Goal: Information Seeking & Learning: Find specific fact

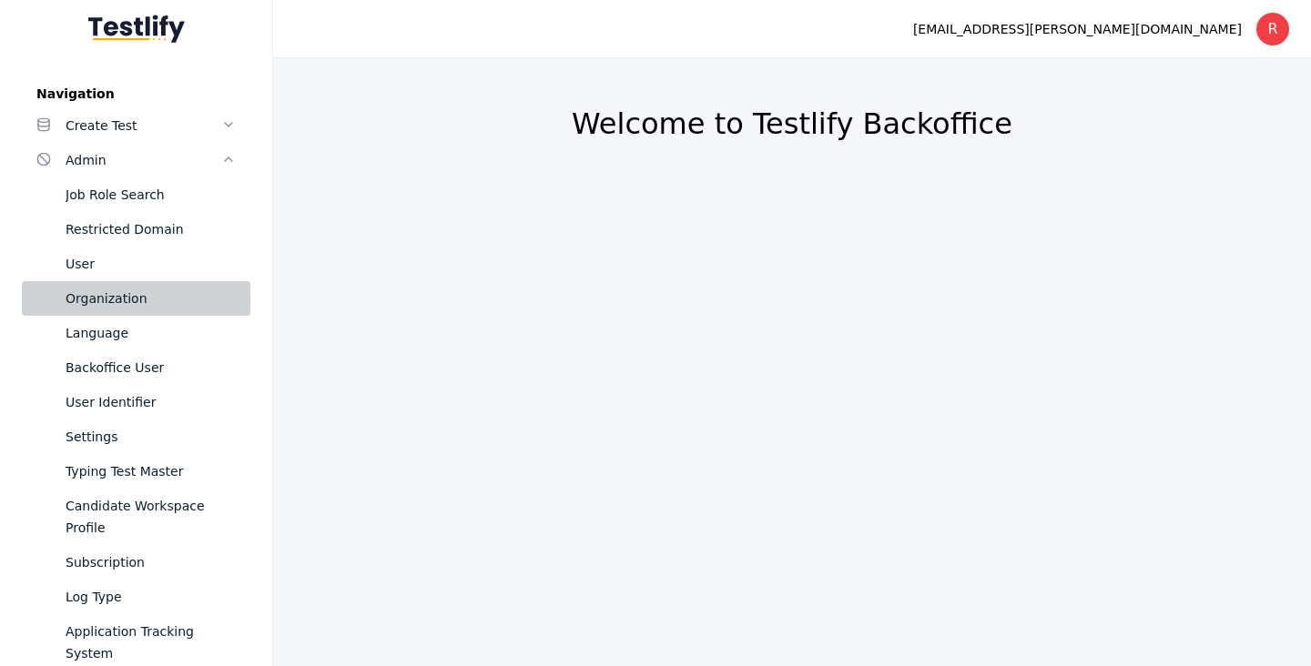
click at [144, 293] on div "Organization" at bounding box center [151, 299] width 170 height 22
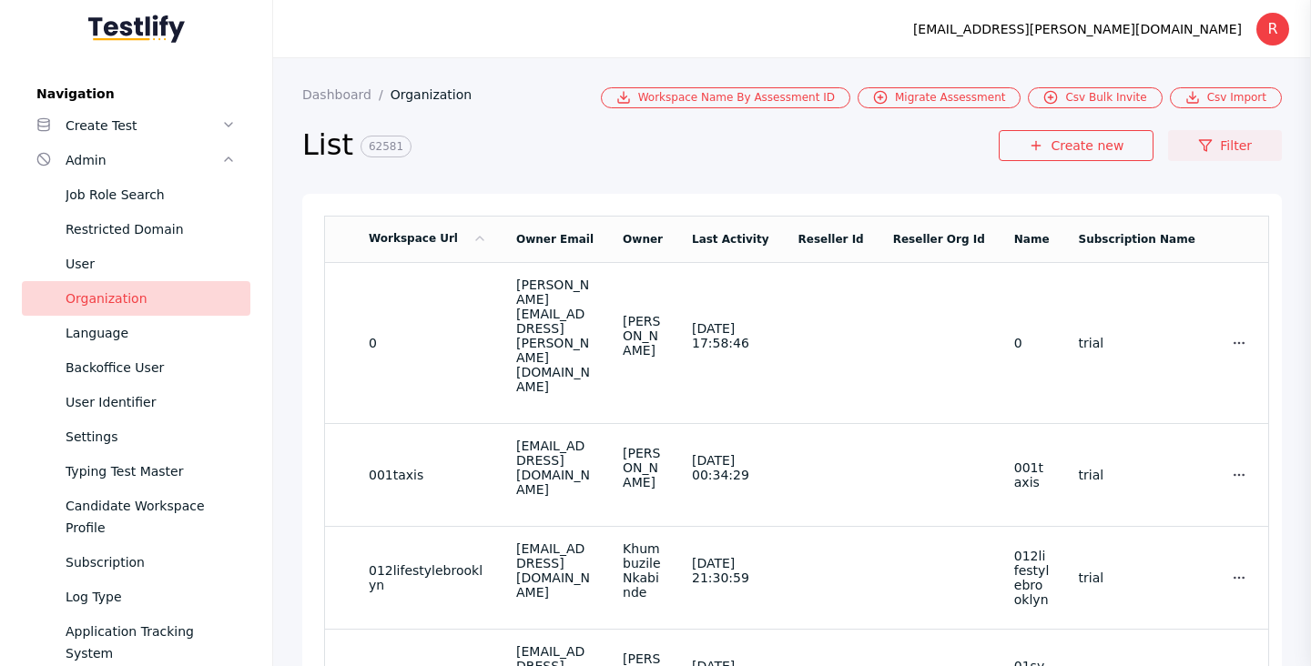
click at [1224, 150] on link "Filter" at bounding box center [1225, 145] width 114 height 31
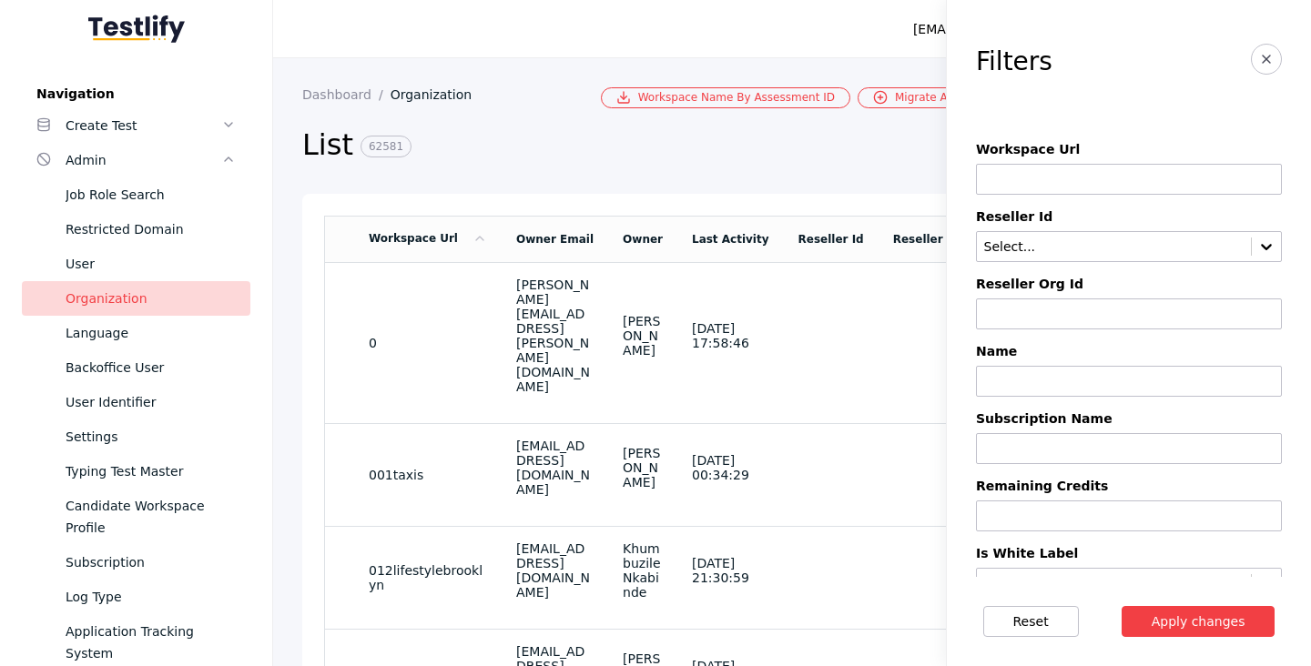
click at [1022, 187] on input at bounding box center [1129, 179] width 306 height 31
paste input "**********"
type input "******"
click at [1121, 606] on button "Apply changes" at bounding box center [1198, 621] width 154 height 31
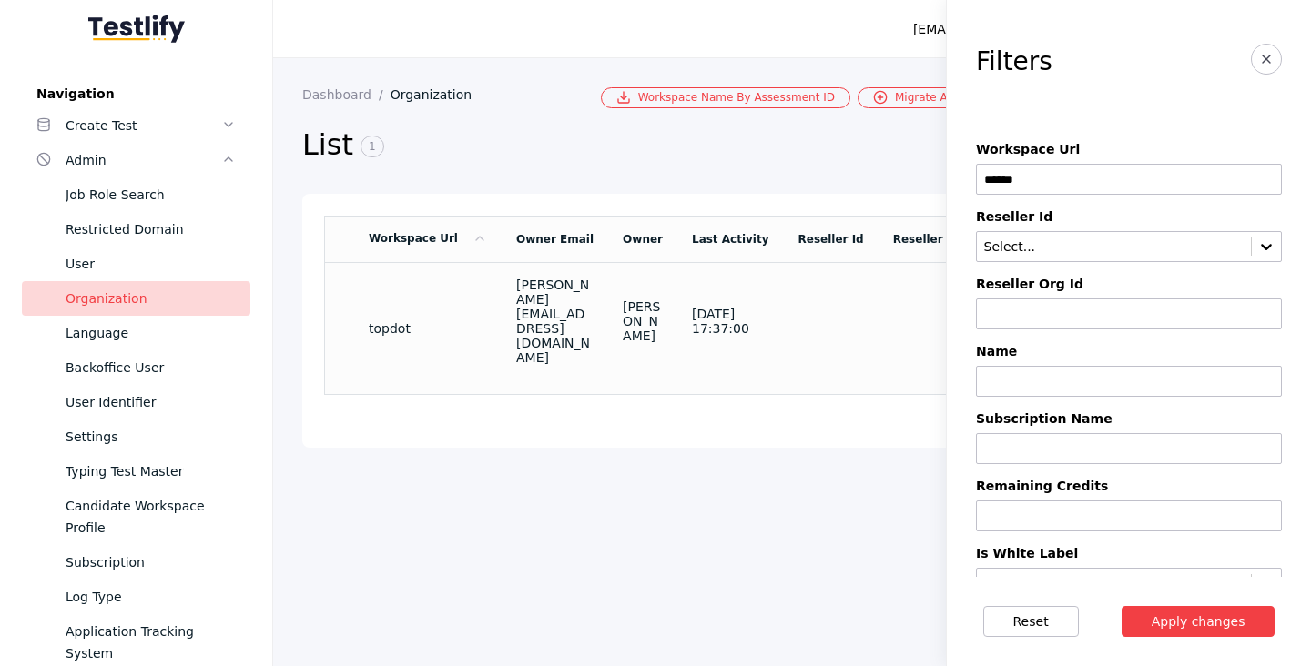
click at [434, 334] on td "topdot" at bounding box center [427, 328] width 147 height 132
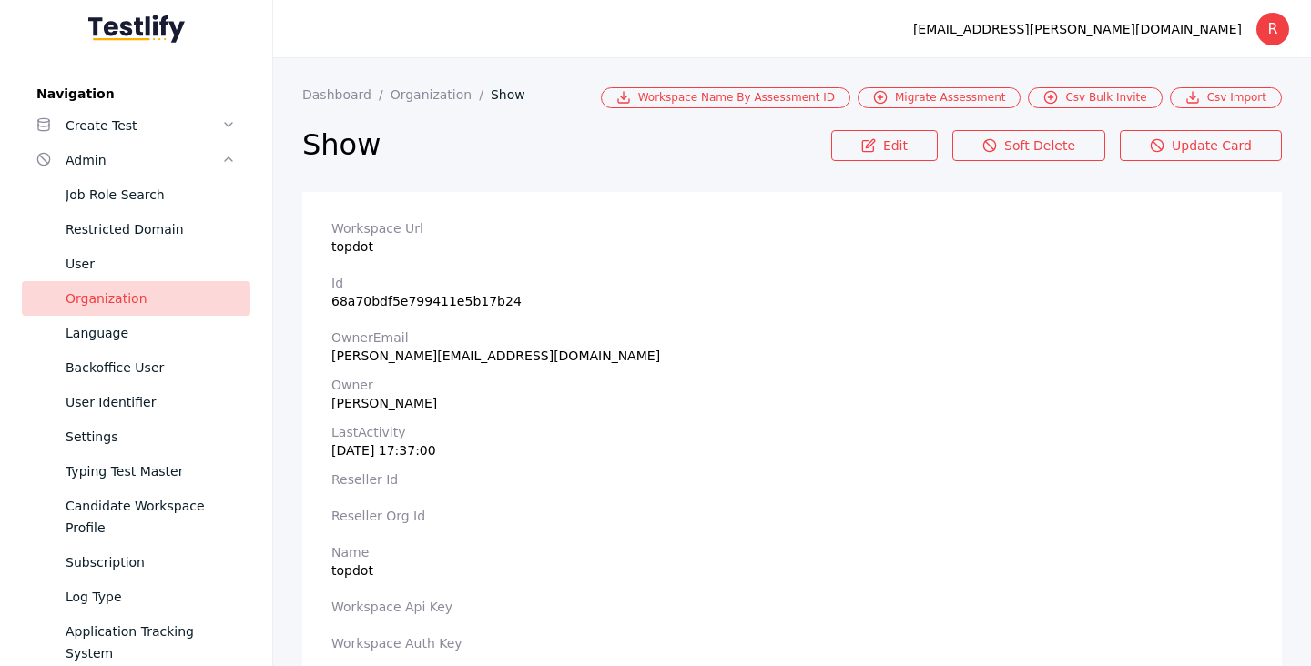
click at [360, 252] on section "Workspace Url topdot" at bounding box center [791, 237] width 921 height 33
copy section "topdot"
click at [352, 251] on section "Workspace Url topdot" at bounding box center [791, 237] width 921 height 33
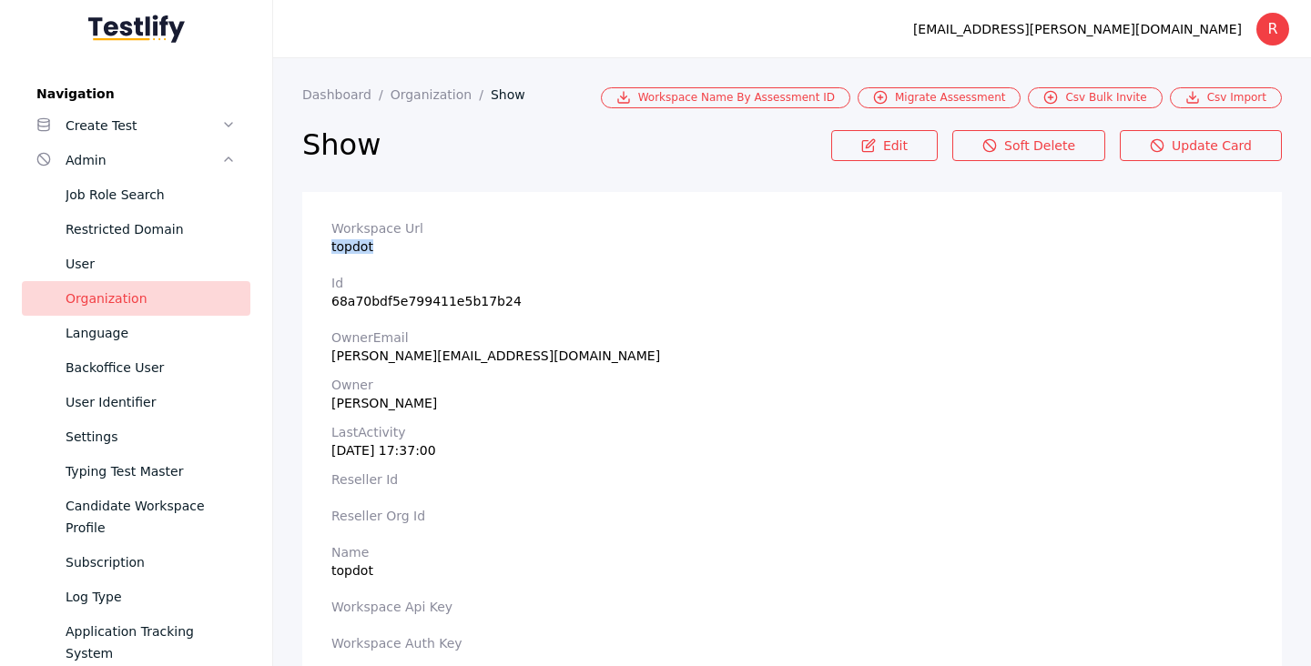
click at [352, 251] on section "Workspace Url topdot" at bounding box center [791, 237] width 921 height 33
copy section "topdot"
click at [400, 360] on div "[PERSON_NAME][EMAIL_ADDRESS][DOMAIN_NAME]" at bounding box center [791, 356] width 921 height 15
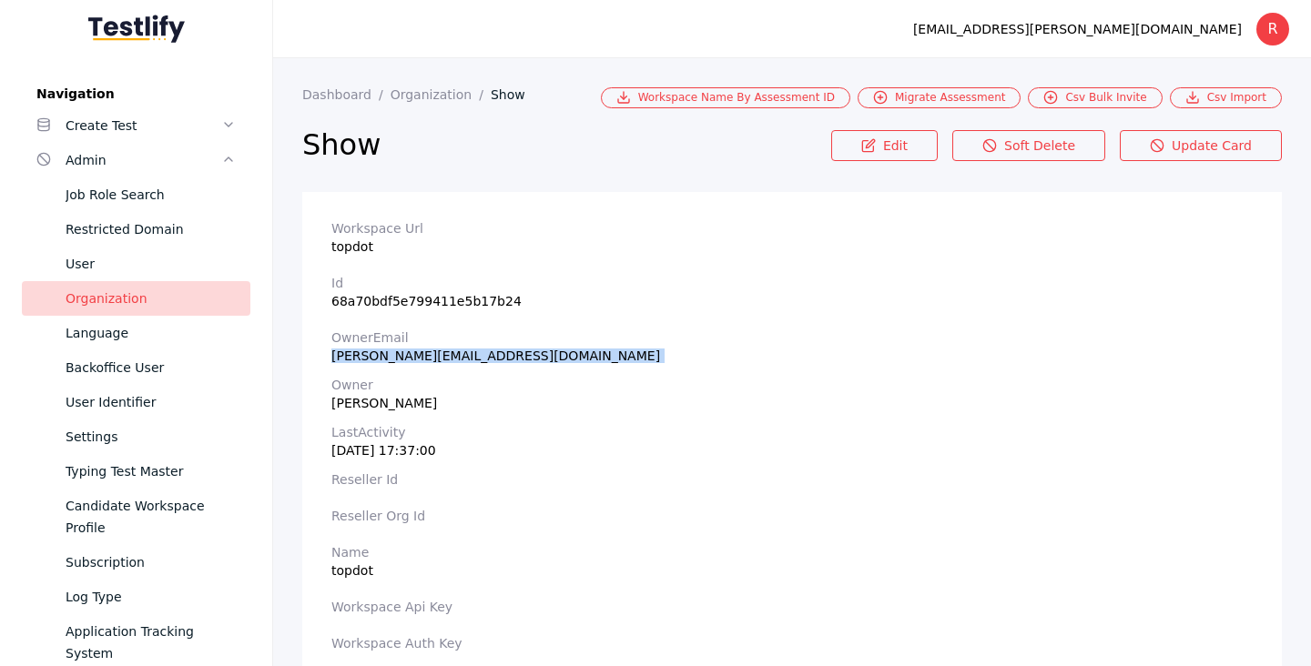
click at [400, 360] on div "[PERSON_NAME][EMAIL_ADDRESS][DOMAIN_NAME]" at bounding box center [791, 356] width 921 height 15
copy div "[PERSON_NAME][EMAIL_ADDRESS][DOMAIN_NAME]"
click at [348, 249] on section "Workspace Url topdot" at bounding box center [791, 237] width 921 height 33
copy section "topdot"
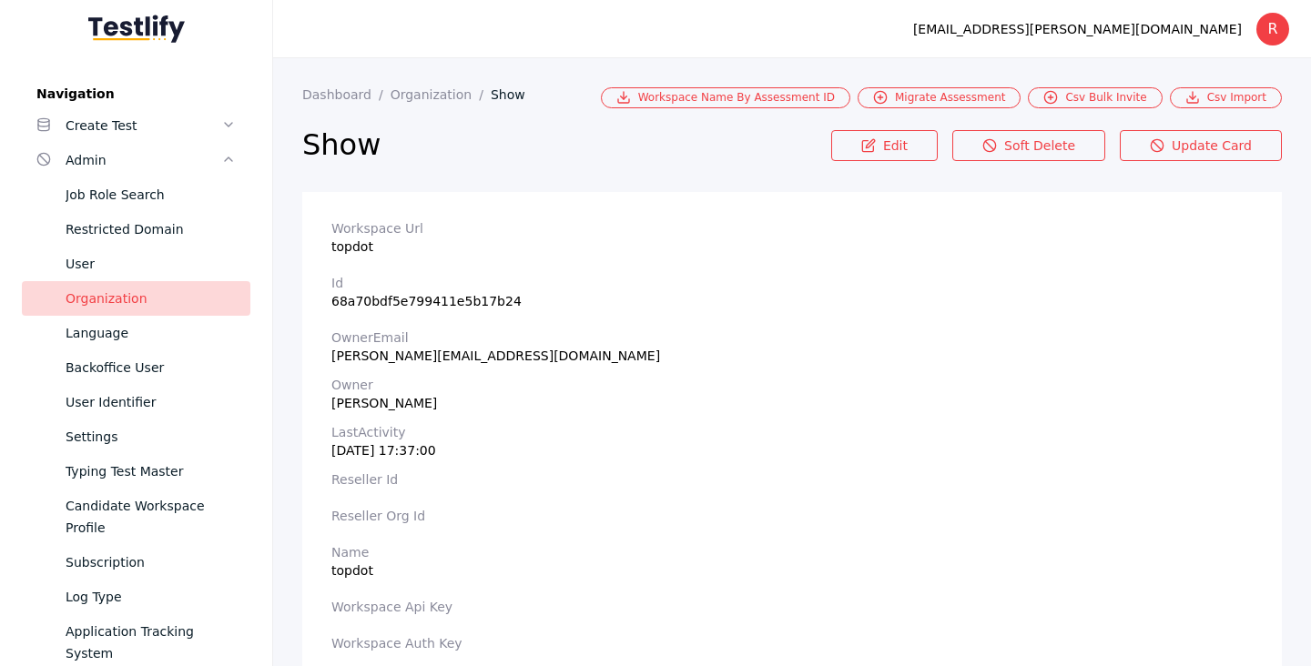
click at [418, 359] on div "[PERSON_NAME][EMAIL_ADDRESS][DOMAIN_NAME]" at bounding box center [791, 356] width 921 height 15
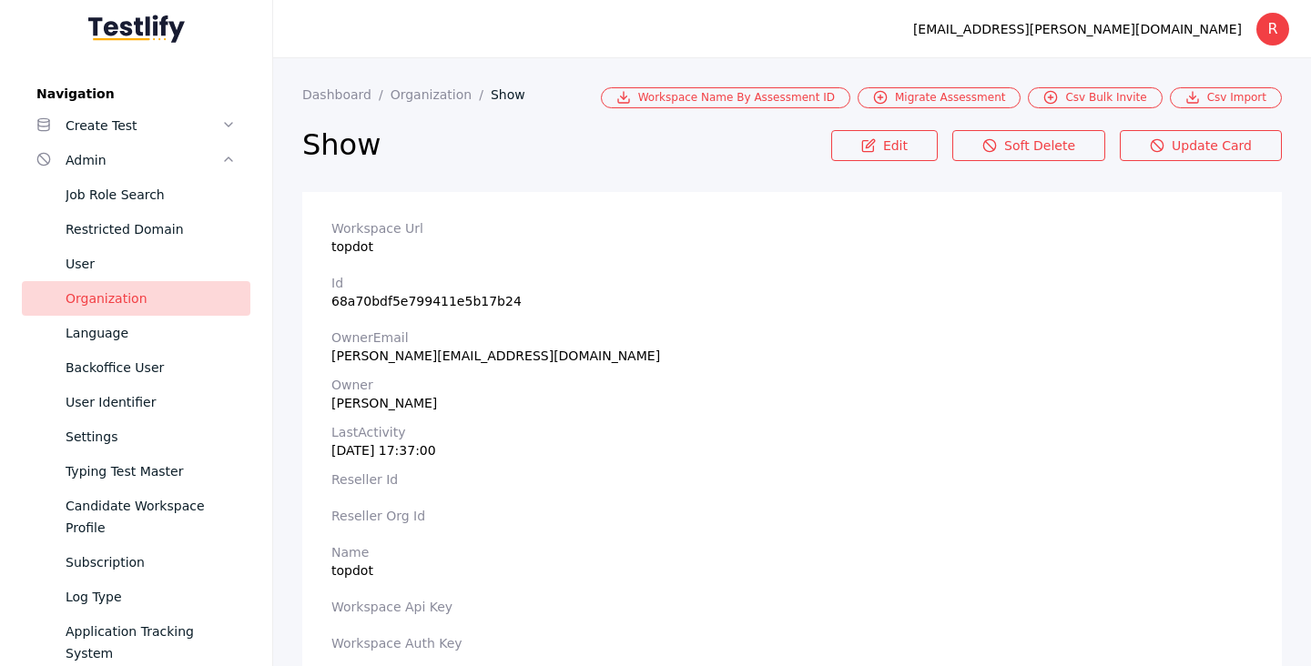
click at [484, 185] on section "Show" at bounding box center [566, 157] width 529 height 69
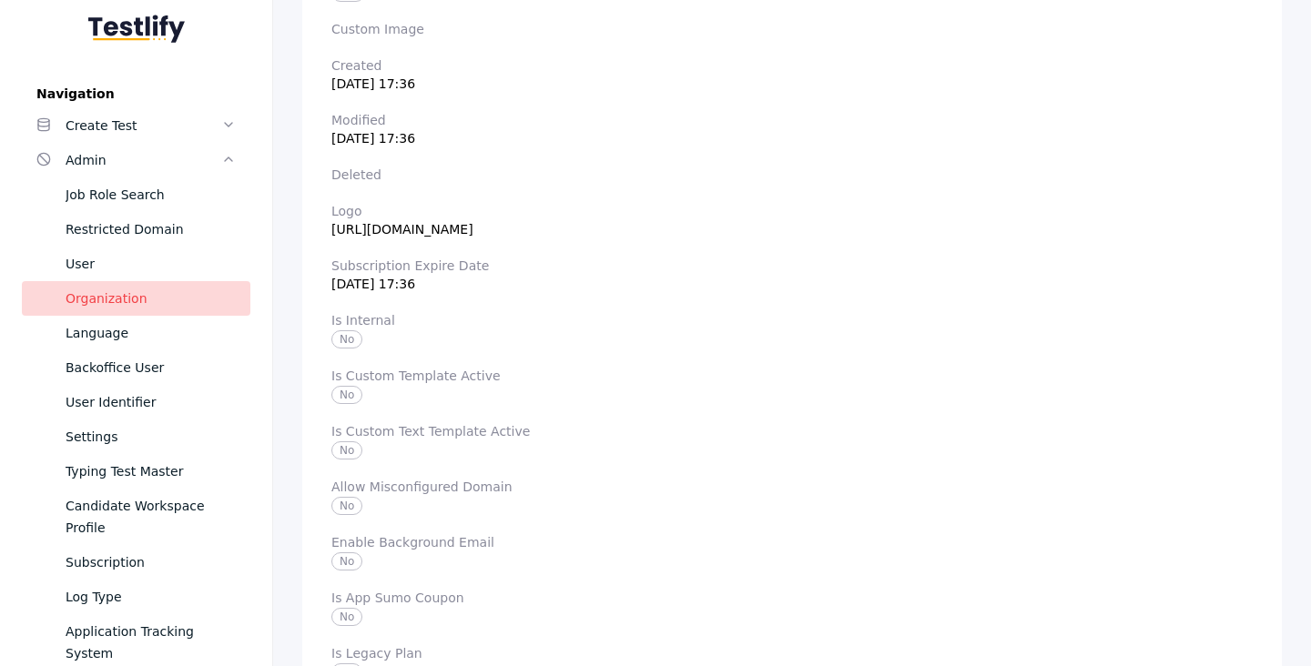
scroll to position [819, 0]
click at [510, 224] on section "Logo [URL][DOMAIN_NAME]" at bounding box center [791, 216] width 921 height 33
copy section "[URL][DOMAIN_NAME]"
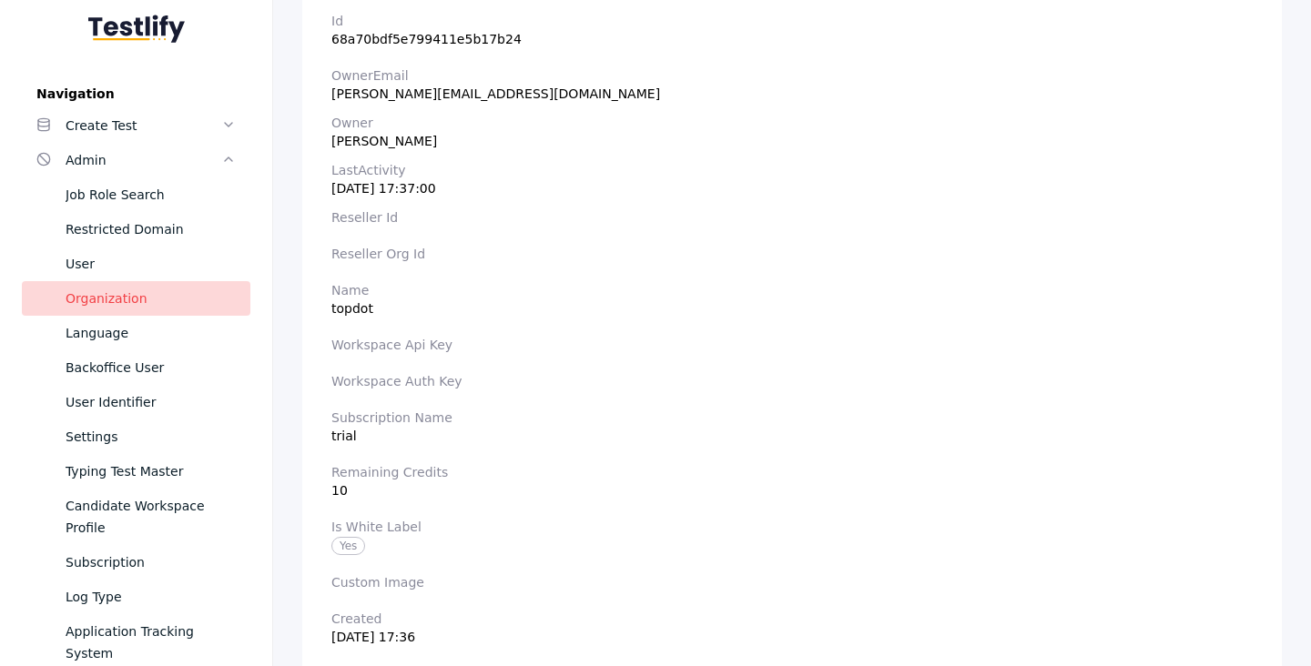
scroll to position [0, 0]
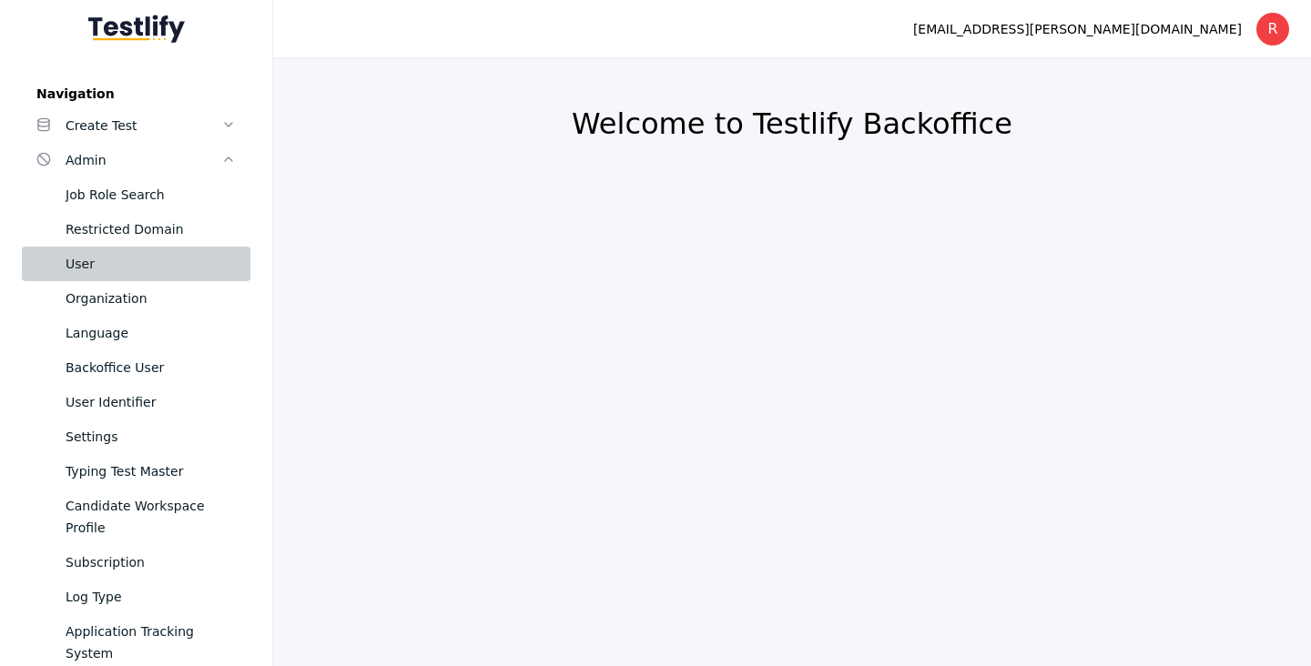
click at [74, 278] on link "User" at bounding box center [136, 264] width 228 height 35
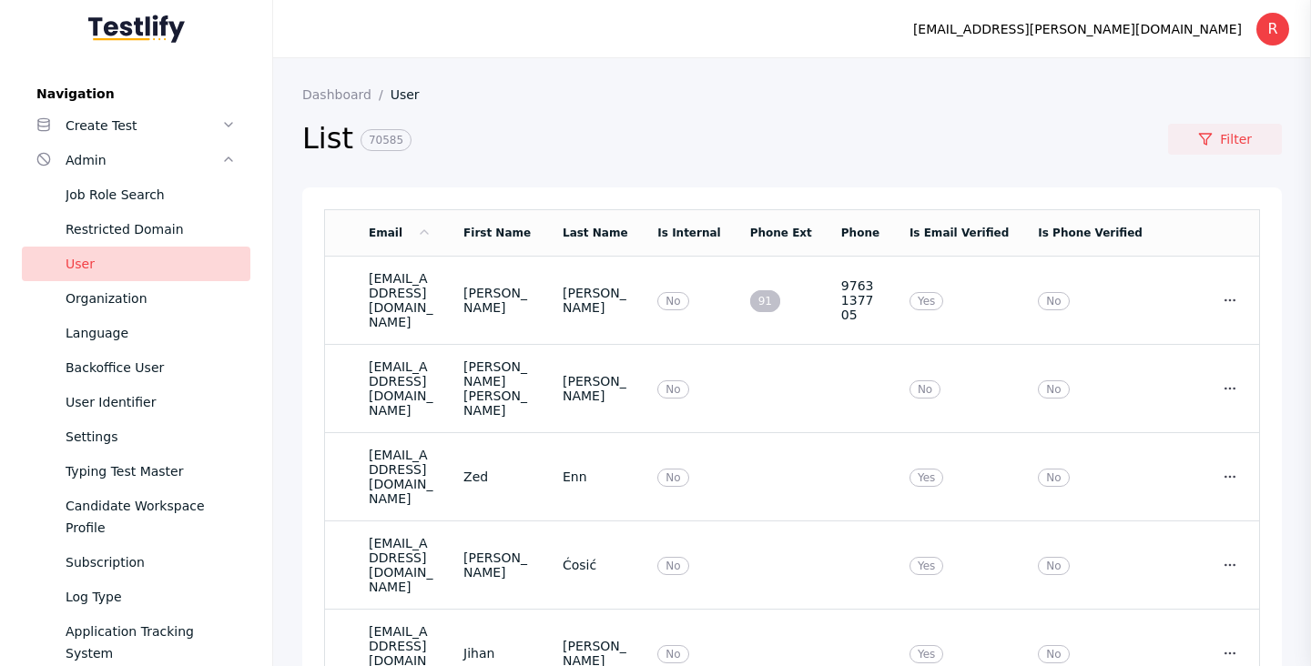
click at [1226, 138] on link "Filter" at bounding box center [1225, 139] width 114 height 31
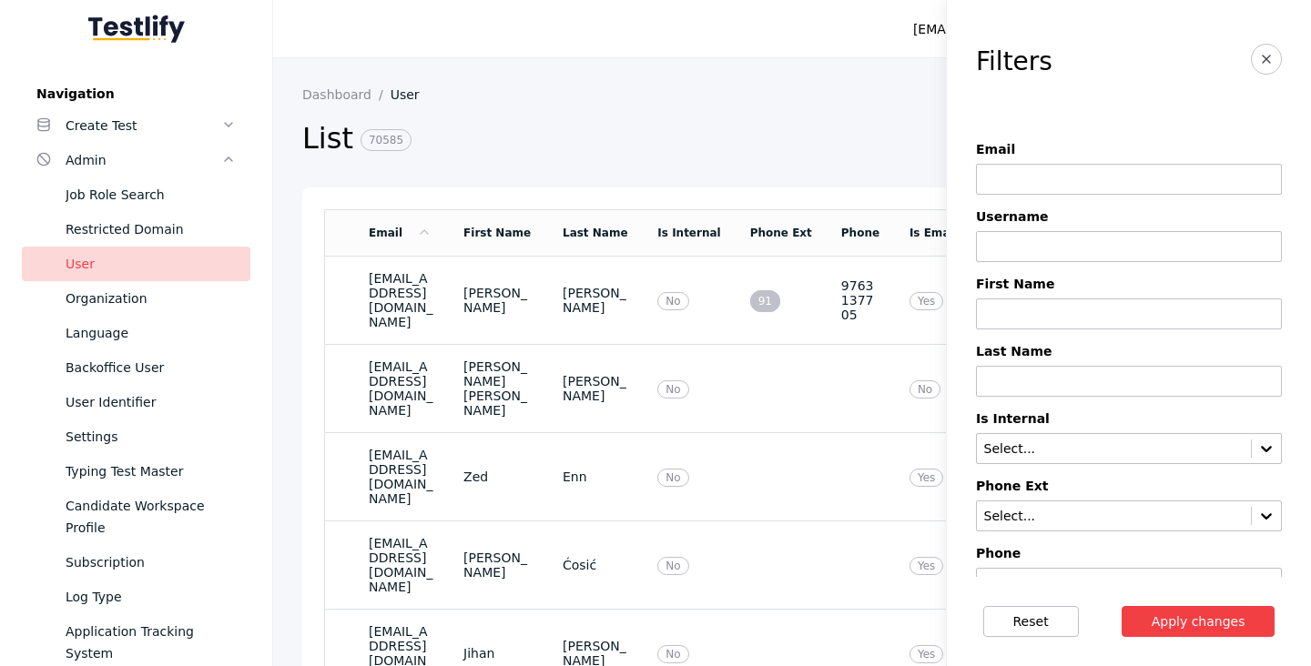
click at [1035, 173] on input at bounding box center [1129, 179] width 306 height 31
paste input "**********"
type input "**********"
click at [1225, 623] on button "Apply changes" at bounding box center [1198, 621] width 154 height 31
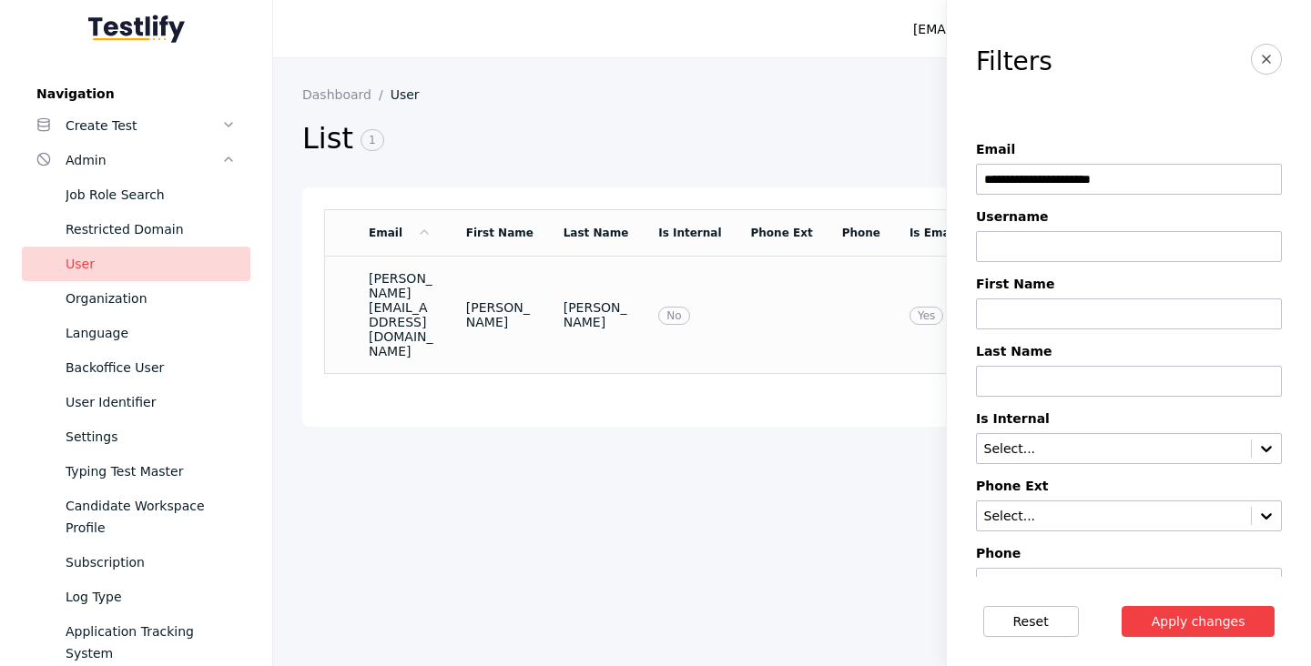
click at [437, 301] on section "[PERSON_NAME][EMAIL_ADDRESS][DOMAIN_NAME]" at bounding box center [403, 314] width 68 height 87
